Goal: Task Accomplishment & Management: Manage account settings

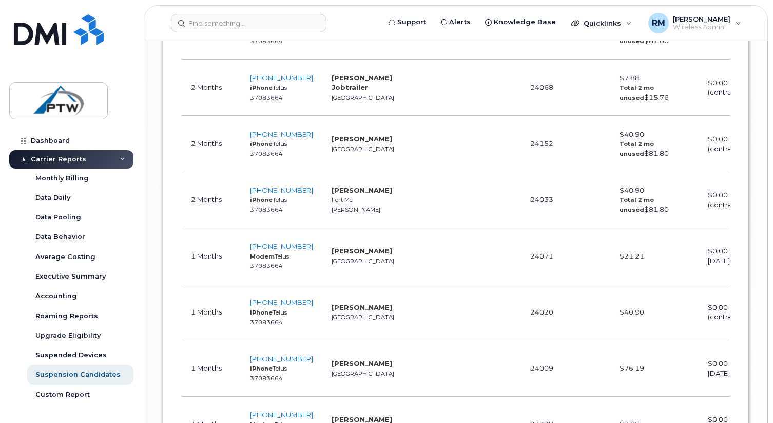
scroll to position [0, 11]
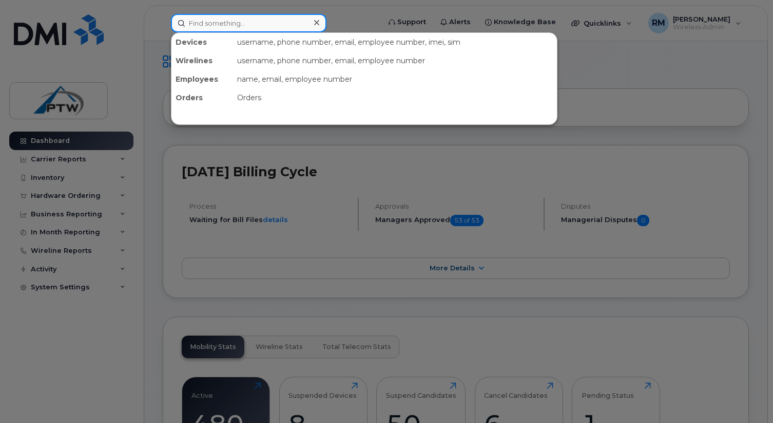
click at [198, 20] on input at bounding box center [249, 23] width 156 height 18
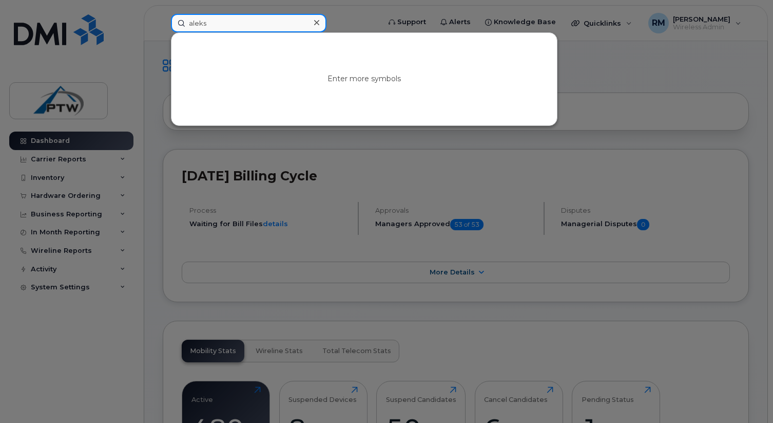
type input "aleks"
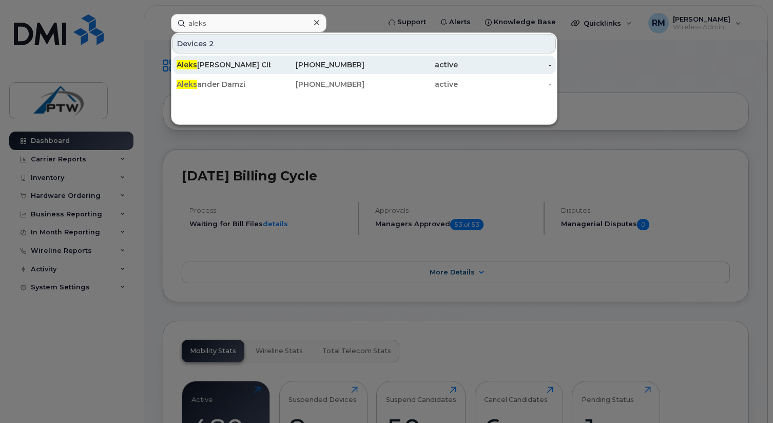
click at [198, 64] on div "Aleks andra Cibreva" at bounding box center [224, 65] width 94 height 10
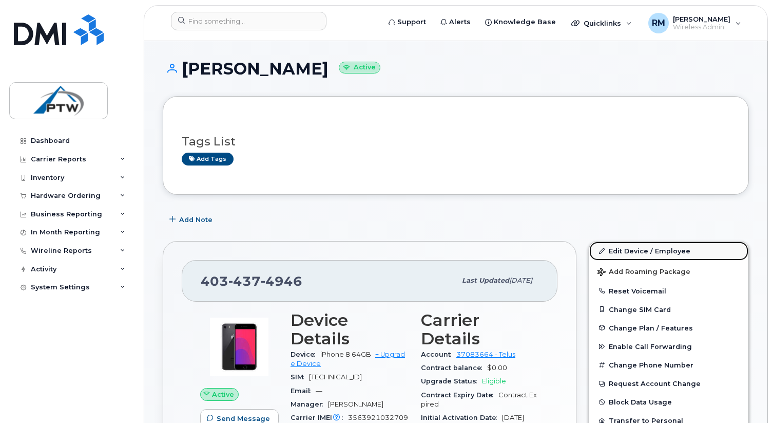
click at [643, 249] on link "Edit Device / Employee" at bounding box center [669, 250] width 159 height 18
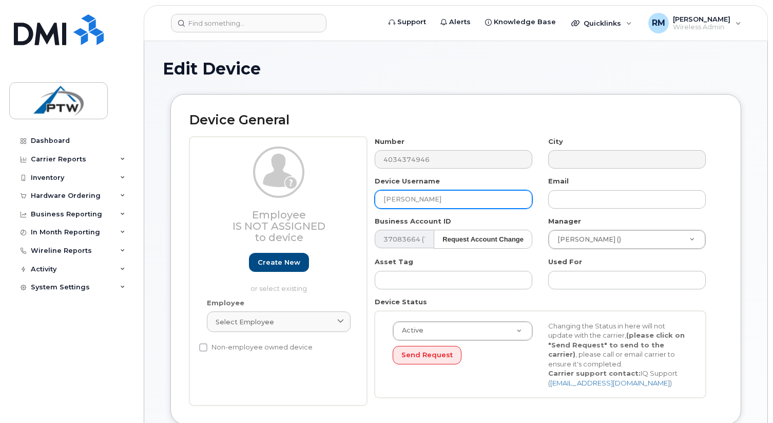
drag, startPoint x: 472, startPoint y: 202, endPoint x: 302, endPoint y: 194, distance: 170.1
click at [302, 194] on div "Employee Is not assigned to device Create new or select existing Employee Selec…" at bounding box center [455, 271] width 533 height 269
drag, startPoint x: 405, startPoint y: 200, endPoint x: 376, endPoint y: 198, distance: 28.8
click at [376, 198] on input "Sera" at bounding box center [454, 198] width 158 height 18
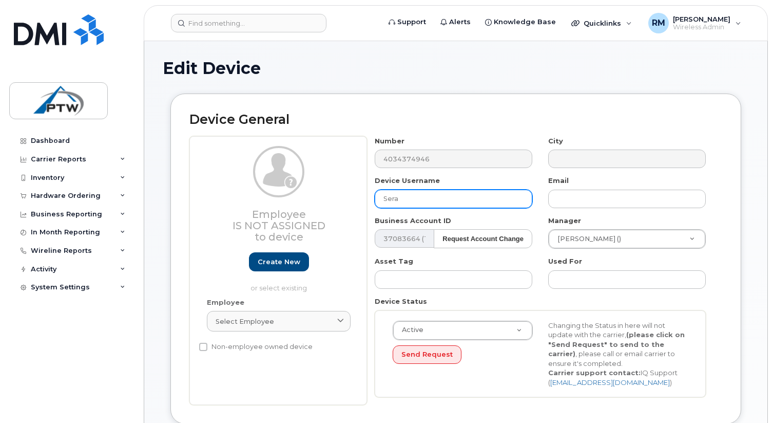
paste input "Voort-Weisgerber"
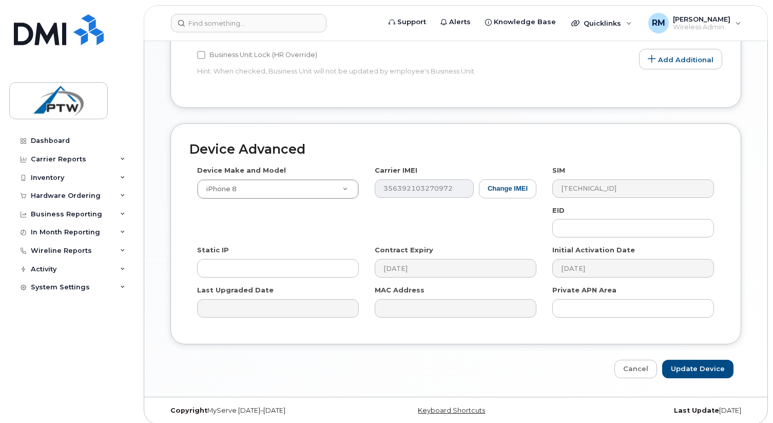
scroll to position [500, 0]
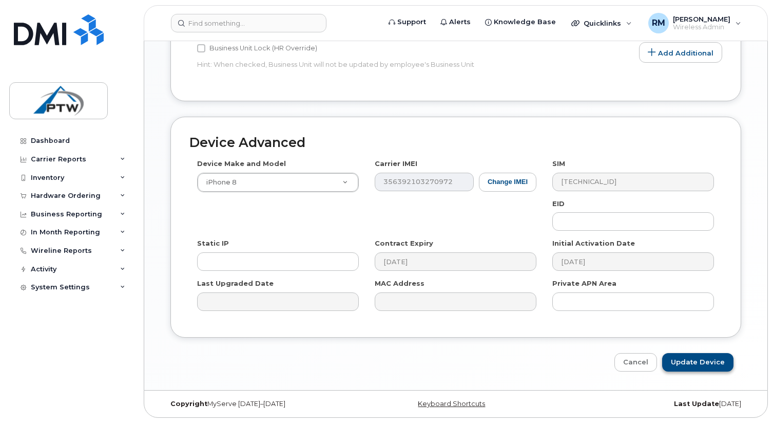
type input "Sera [PERSON_NAME]"
click at [693, 360] on input "Update Device" at bounding box center [697, 362] width 71 height 19
type input "Saving..."
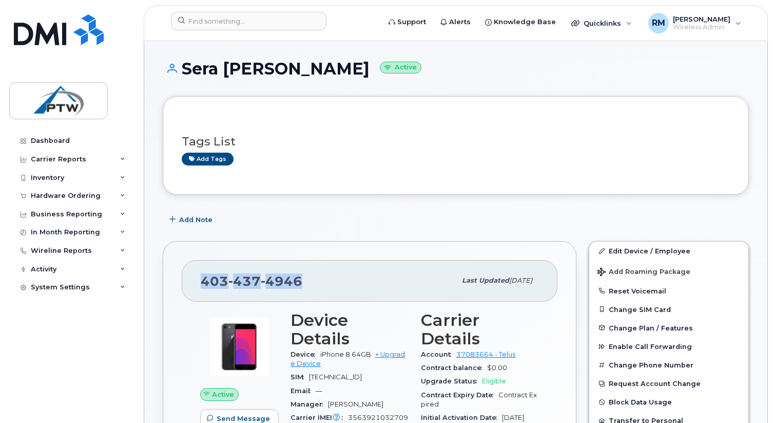
drag, startPoint x: 310, startPoint y: 280, endPoint x: 202, endPoint y: 278, distance: 108.4
click at [202, 278] on div "[PHONE_NUMBER]" at bounding box center [328, 281] width 255 height 22
copy span "[PHONE_NUMBER]"
drag, startPoint x: 377, startPoint y: 67, endPoint x: 185, endPoint y: 66, distance: 191.5
click at [182, 65] on h1 "[PERSON_NAME] Active" at bounding box center [456, 69] width 586 height 18
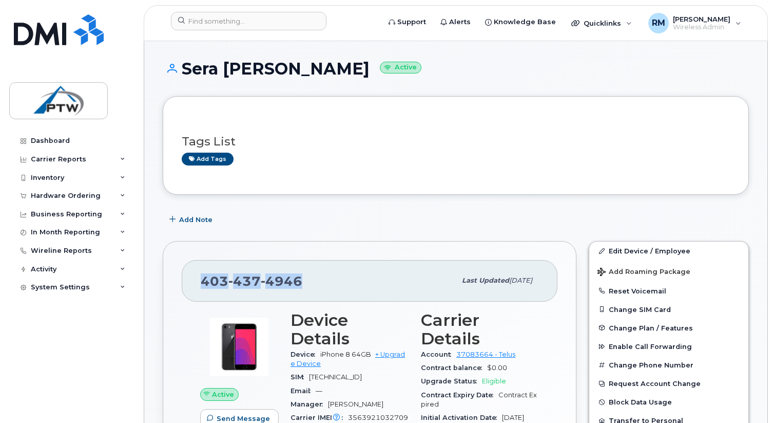
copy h1 "Sera [PERSON_NAME]"
